Goal: Find specific page/section: Find specific page/section

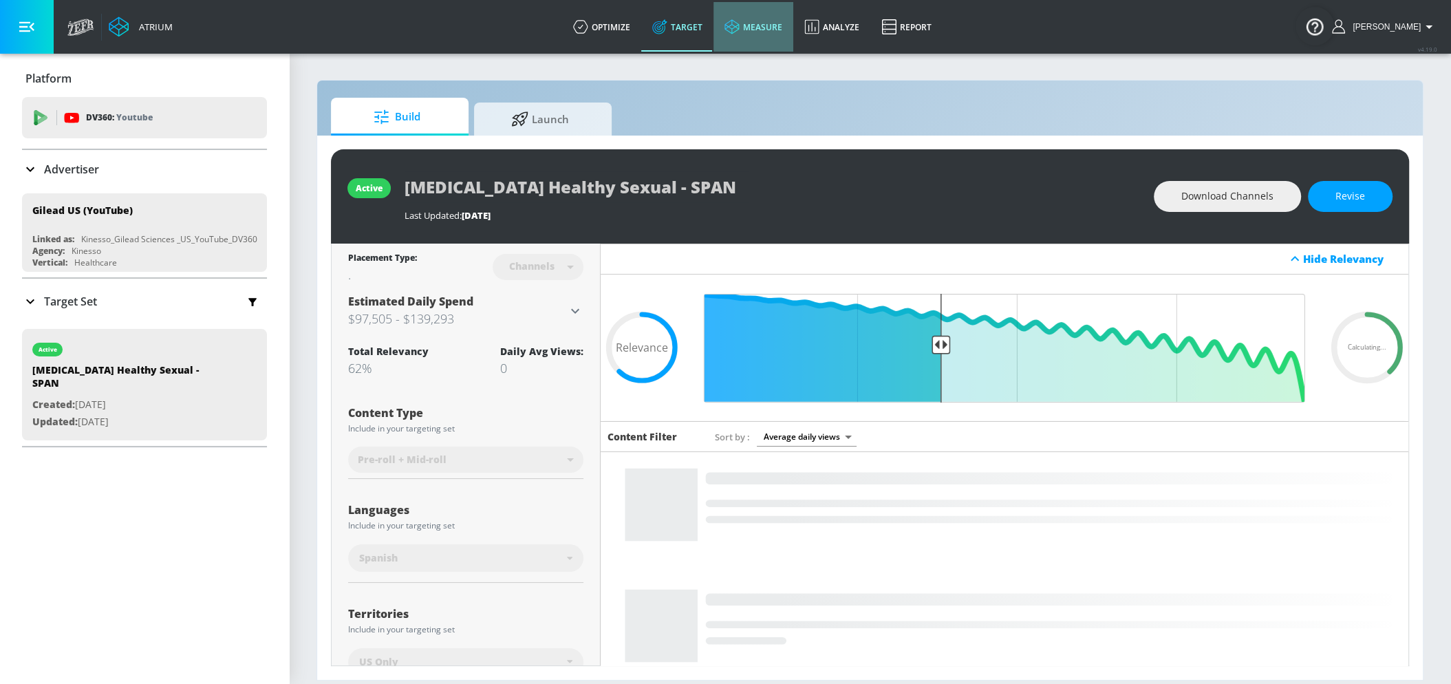
click at [772, 32] on link "measure" at bounding box center [753, 27] width 80 height 50
